Goal: Task Accomplishment & Management: Manage account settings

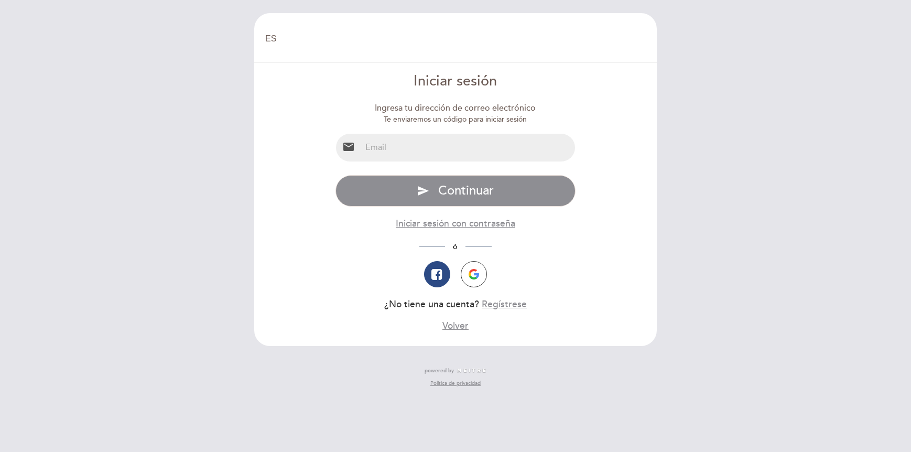
select select "es"
click at [453, 147] on input "email" at bounding box center [468, 148] width 214 height 28
type input "[EMAIL_ADDRESS][DOMAIN_NAME]"
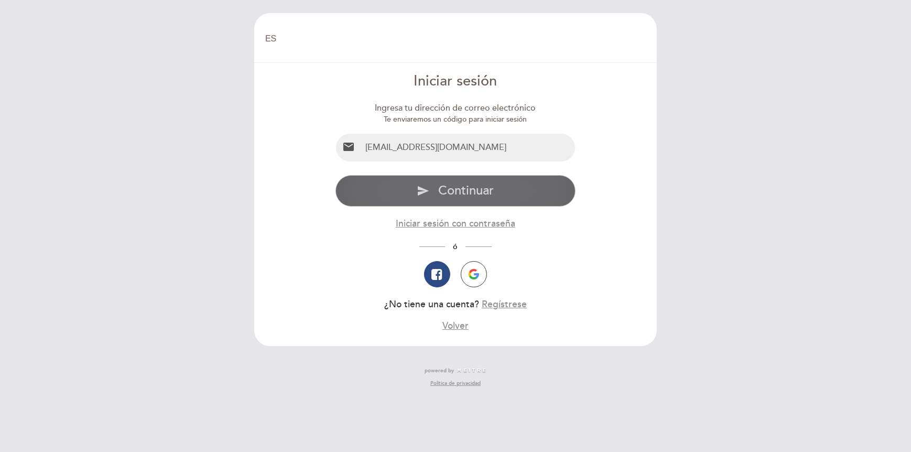
click at [444, 186] on span "Continuar" at bounding box center [466, 190] width 56 height 15
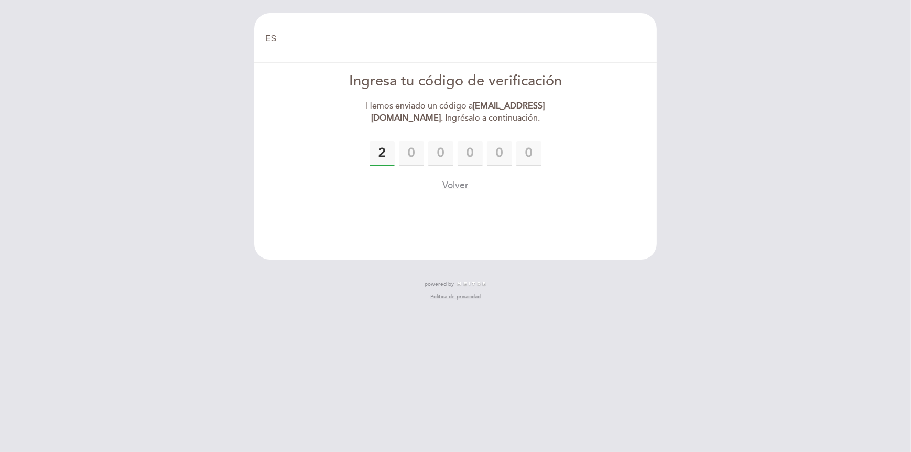
type input "2"
type input "8"
type input "3"
type input "6"
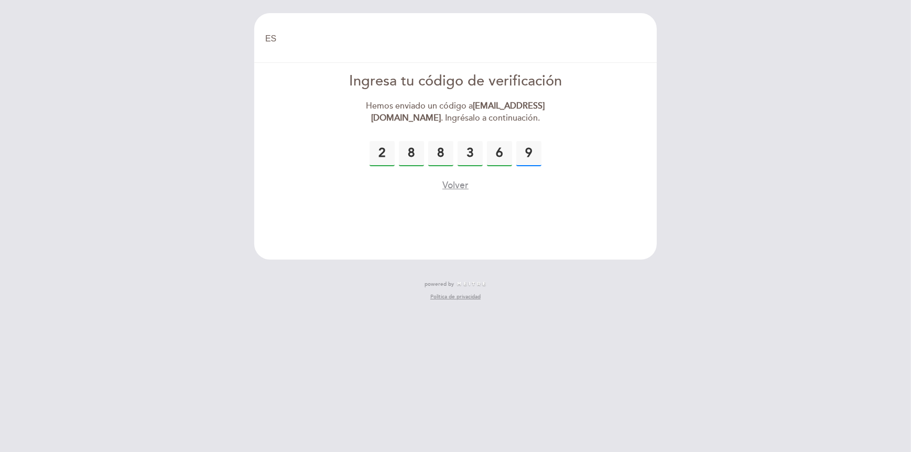
type input "9"
